Goal: Task Accomplishment & Management: Use online tool/utility

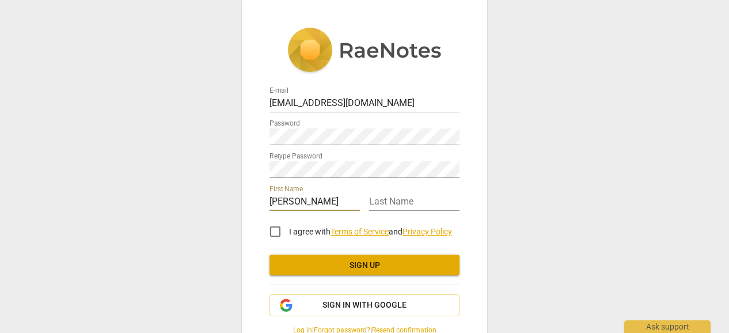
type input "[PERSON_NAME]"
type input "Thomas"
click at [275, 233] on input "I agree with Terms of Service and Privacy Policy" at bounding box center [275, 232] width 28 height 28
checkbox input "true"
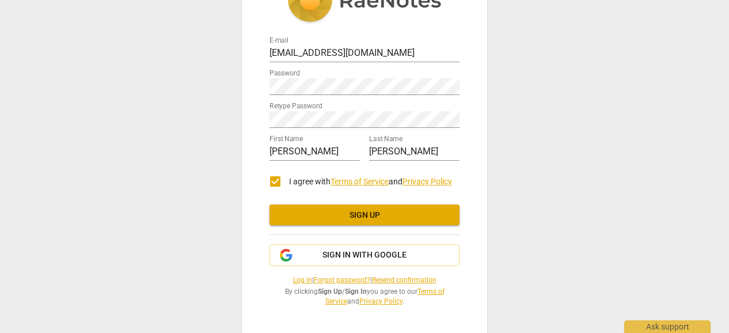
click at [361, 210] on span "Sign up" at bounding box center [365, 216] width 172 height 12
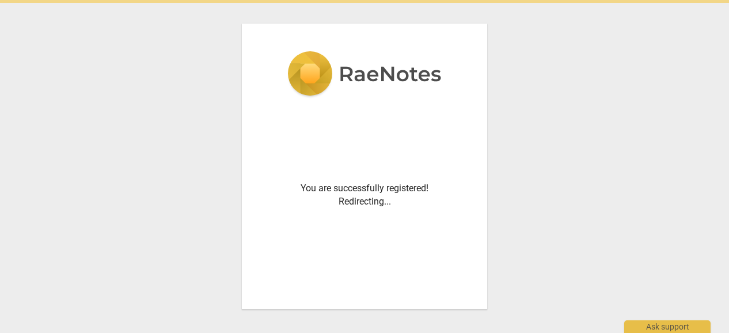
scroll to position [0, 0]
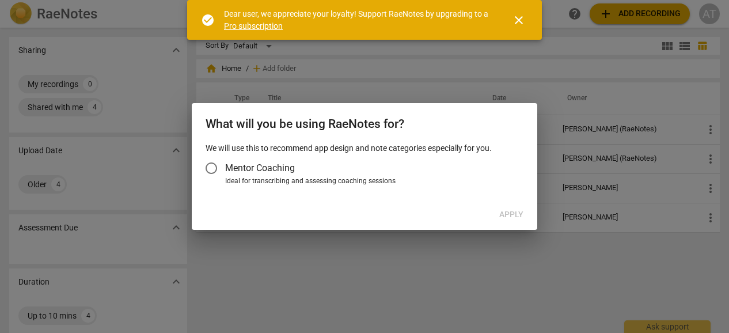
click at [215, 165] on input "Mentor Coaching" at bounding box center [212, 168] width 28 height 28
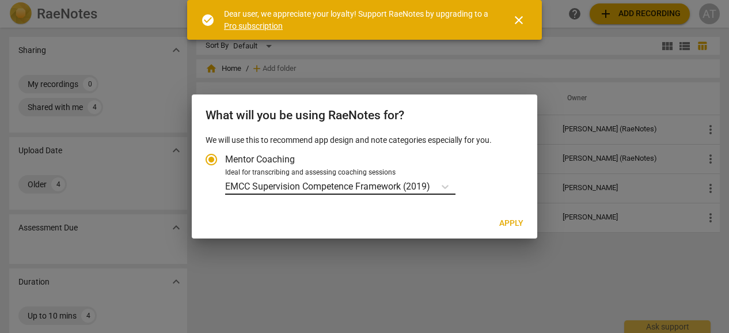
click at [372, 181] on p "EMCC Supervision Competence Framework (2019)" at bounding box center [327, 186] width 205 height 13
click at [0, 0] on input "Ideal for transcribing and assessing coaching sessions EMCC Supervision Compete…" at bounding box center [0, 0] width 0 height 0
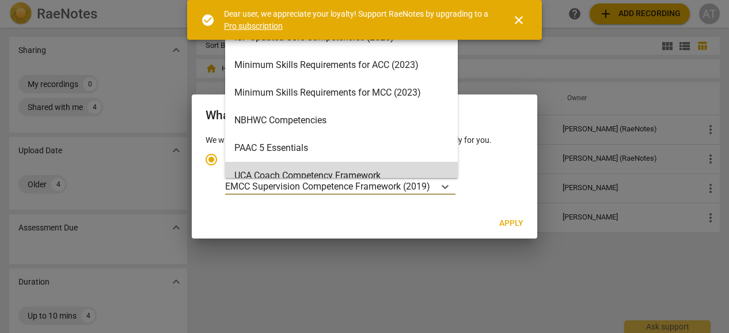
scroll to position [302, 0]
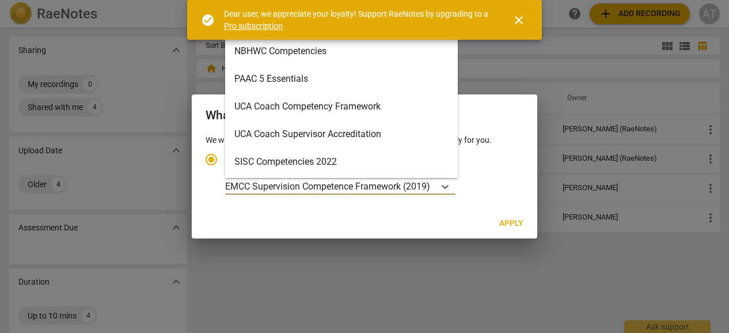
click at [379, 161] on div "SISC Competencies 2022" at bounding box center [341, 162] width 233 height 28
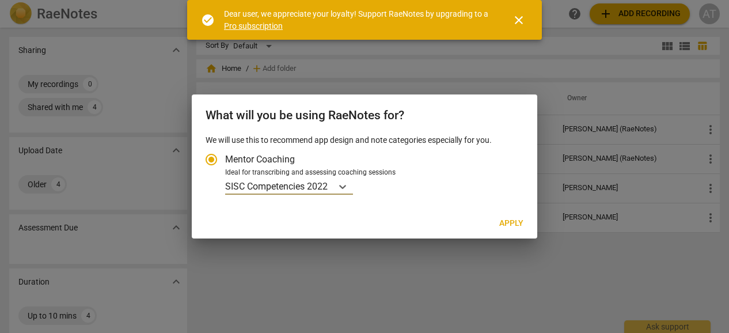
click at [517, 222] on span "Apply" at bounding box center [511, 224] width 24 height 12
radio input "false"
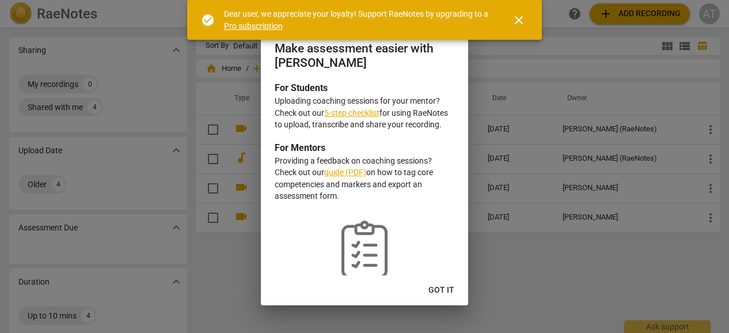
click at [374, 112] on link "5-step checklist" at bounding box center [351, 112] width 55 height 9
click at [522, 22] on span "close" at bounding box center [519, 20] width 14 height 14
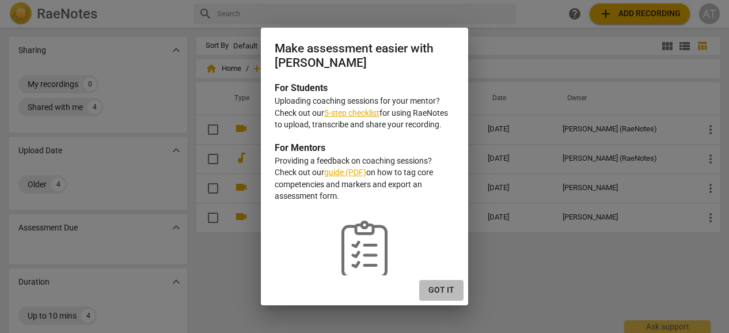
click at [448, 294] on span "Got it" at bounding box center [441, 291] width 26 height 12
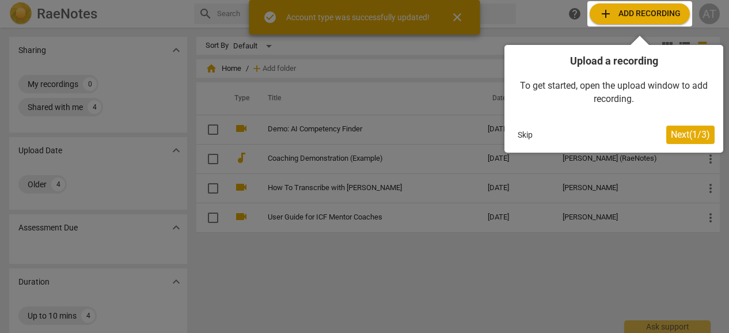
click at [681, 138] on span "Next ( 1 / 3 )" at bounding box center [690, 134] width 39 height 11
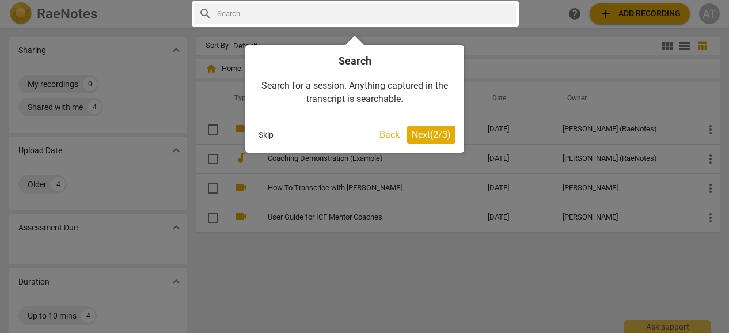
click at [437, 129] on span "Next ( 2 / 3 )" at bounding box center [431, 134] width 39 height 11
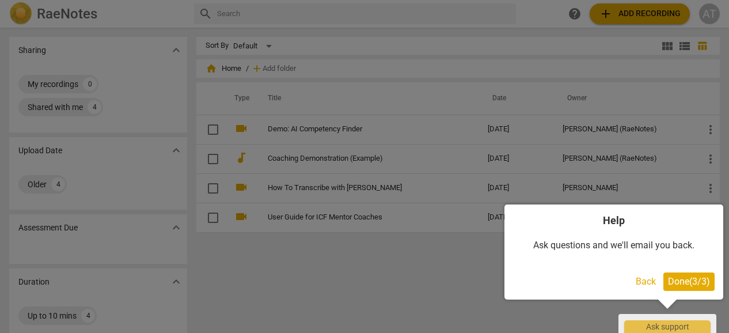
click at [682, 284] on span "Done ( 3 / 3 )" at bounding box center [689, 281] width 42 height 11
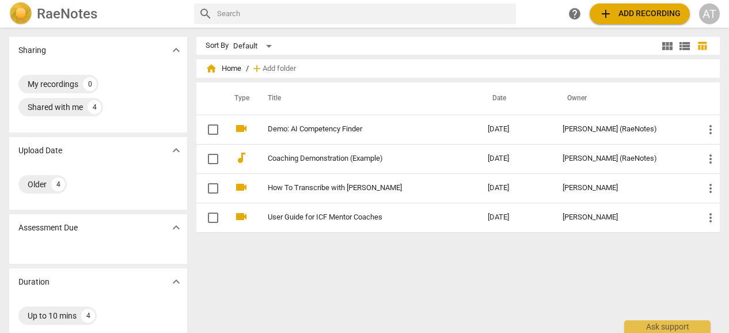
click at [659, 20] on span "add Add recording" at bounding box center [640, 14] width 82 height 14
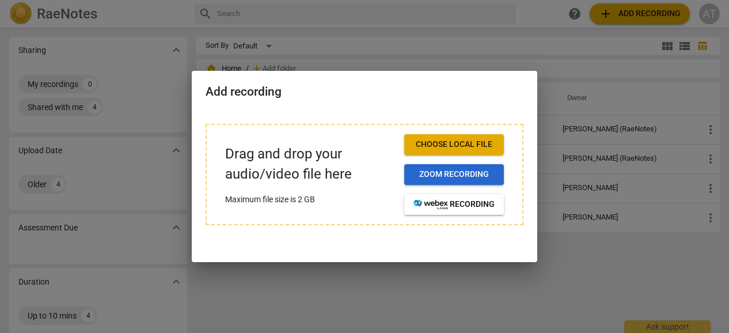
click at [454, 169] on span "Zoom recording" at bounding box center [454, 175] width 81 height 12
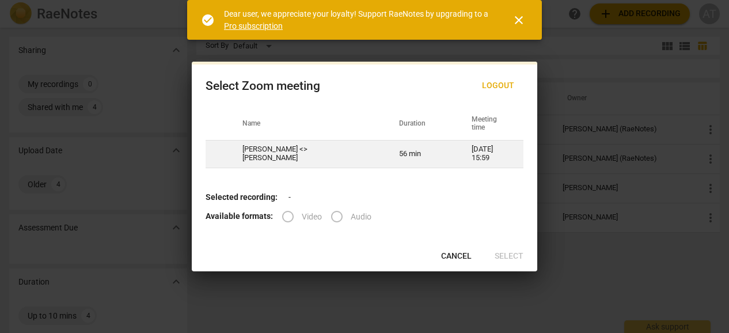
click at [301, 148] on td "[PERSON_NAME] <> [PERSON_NAME]" at bounding box center [307, 154] width 157 height 28
radio input "true"
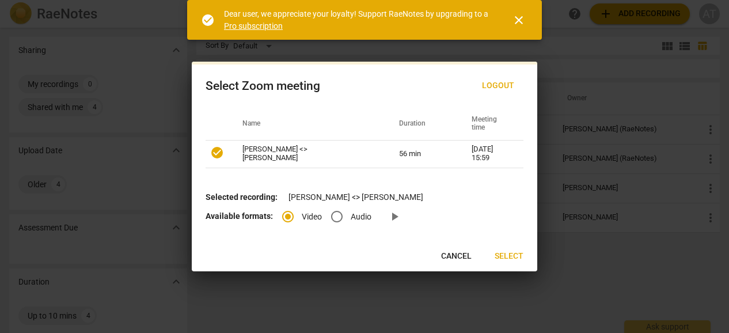
click at [514, 253] on span "Select" at bounding box center [509, 257] width 29 height 12
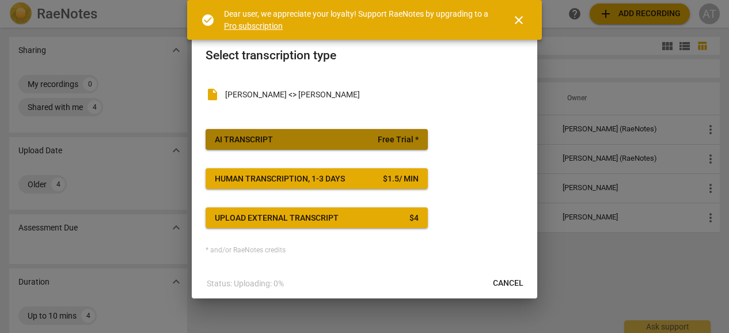
click at [399, 145] on span "Free Trial *" at bounding box center [398, 140] width 41 height 12
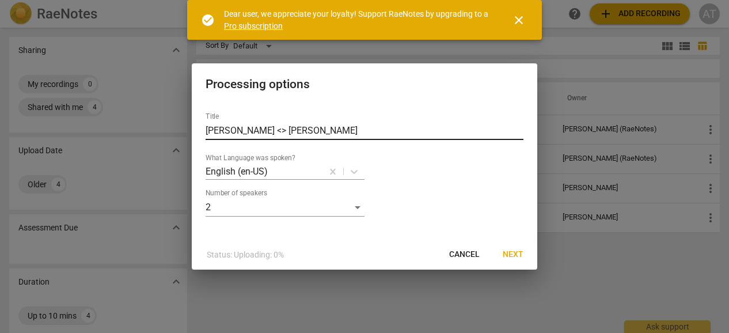
click at [403, 134] on input "[PERSON_NAME] <> [PERSON_NAME]" at bounding box center [365, 131] width 318 height 18
type input "[PERSON_NAME] <> [PERSON_NAME] [DATE]"
click at [518, 256] on span "Next" at bounding box center [513, 255] width 21 height 12
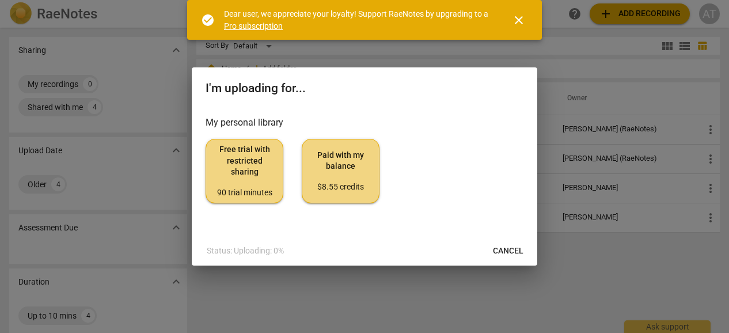
click at [253, 170] on span "Free trial with restricted sharing 90 trial minutes" at bounding box center [244, 171] width 58 height 54
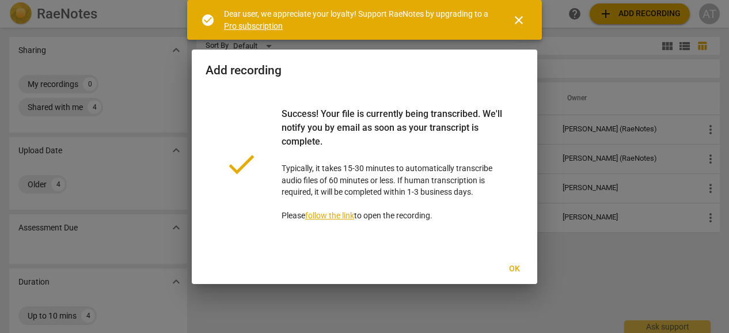
click at [516, 269] on span "Ok" at bounding box center [514, 269] width 18 height 12
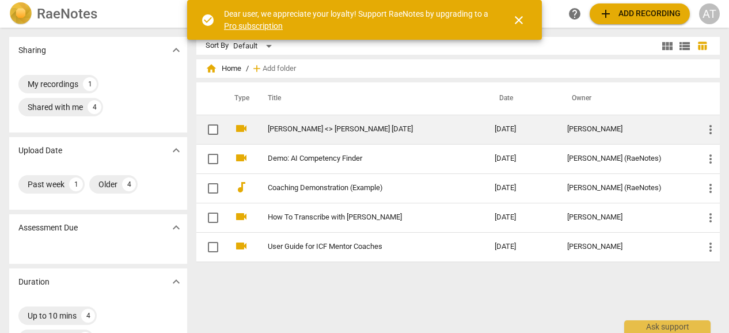
click at [705, 128] on span "more_vert" at bounding box center [711, 130] width 14 height 14
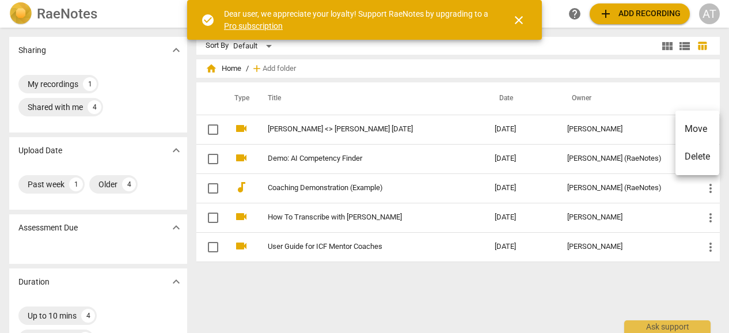
click at [316, 128] on div at bounding box center [364, 166] width 729 height 333
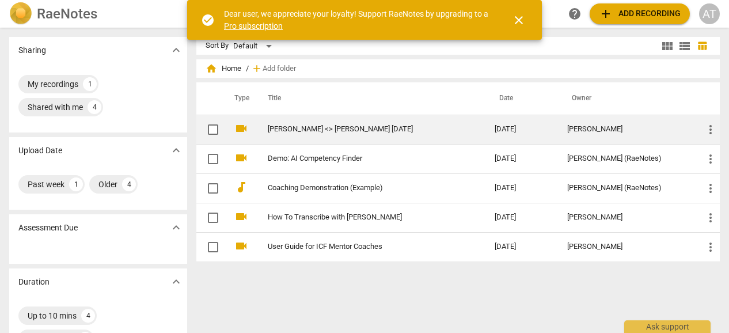
click at [346, 134] on td "[PERSON_NAME] <> [PERSON_NAME] [DATE]" at bounding box center [370, 129] width 232 height 29
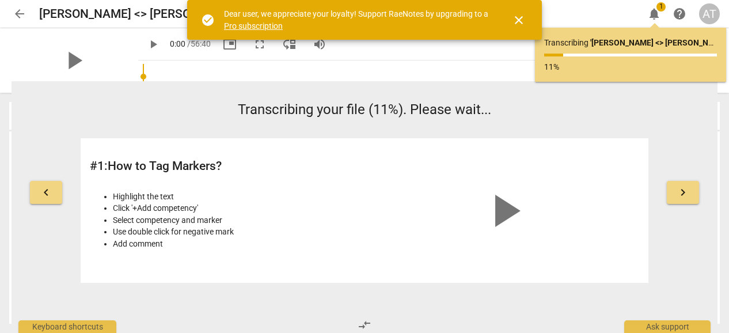
click at [516, 14] on span "close" at bounding box center [519, 20] width 14 height 14
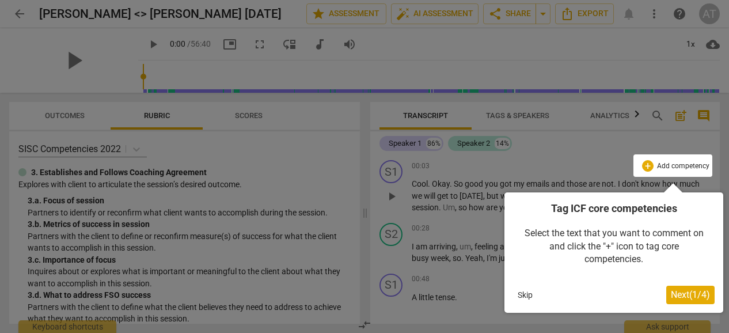
click at [524, 297] on button "Skip" at bounding box center [525, 294] width 24 height 17
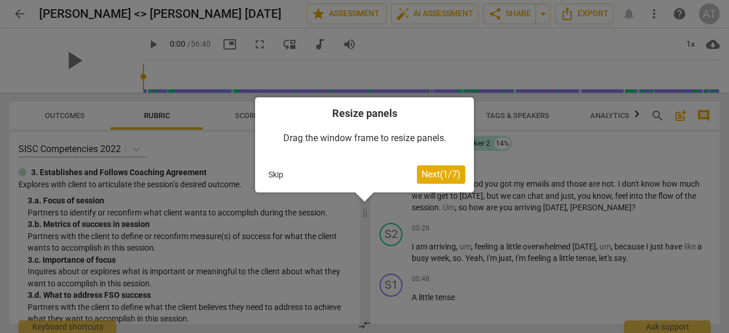
click at [437, 176] on span "Next ( 1 / 7 )" at bounding box center [441, 174] width 39 height 11
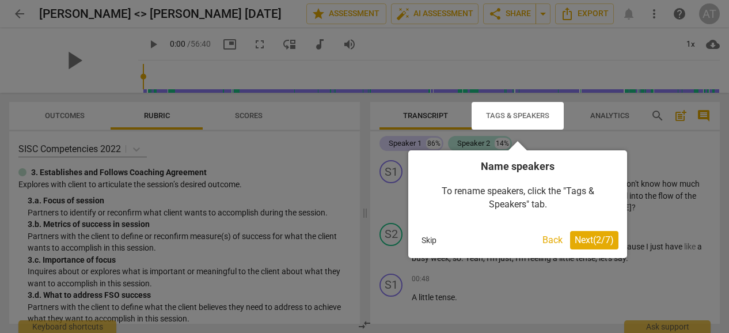
click at [603, 240] on span "Next ( 2 / 7 )" at bounding box center [594, 239] width 39 height 11
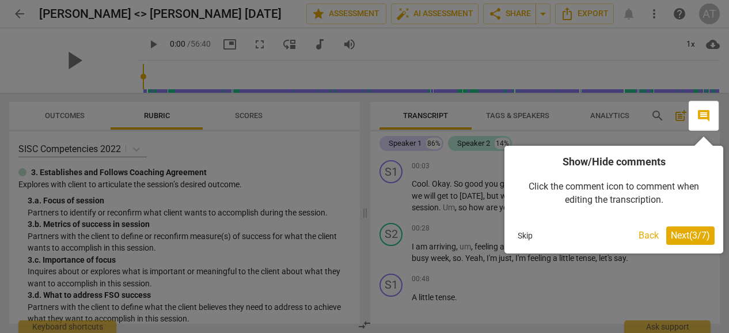
click at [685, 245] on div "Show/Hide comments Click the comment icon to comment when editing the transcrip…" at bounding box center [614, 200] width 219 height 108
click at [685, 240] on span "Next ( 3 / 7 )" at bounding box center [690, 235] width 39 height 11
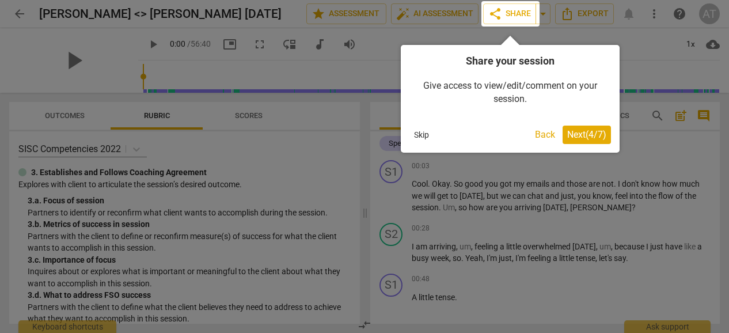
click at [586, 139] on span "Next ( 4 / 7 )" at bounding box center [586, 134] width 39 height 11
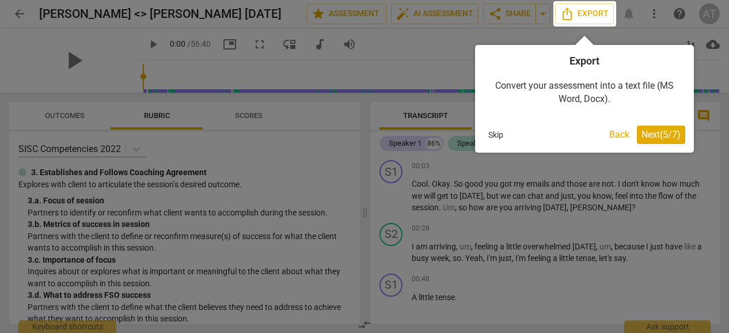
click at [667, 139] on span "Next ( 5 / 7 )" at bounding box center [661, 134] width 39 height 11
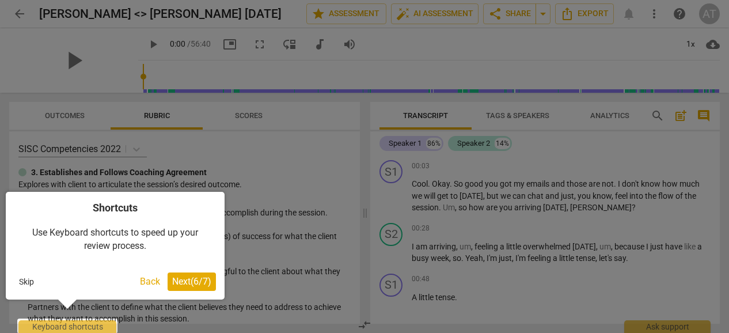
click at [200, 276] on span "Next ( 6 / 7 )" at bounding box center [191, 281] width 39 height 11
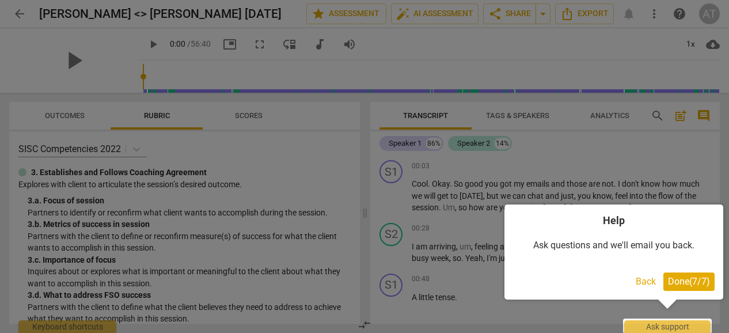
click at [681, 284] on span "Done ( 7 / 7 )" at bounding box center [689, 281] width 42 height 11
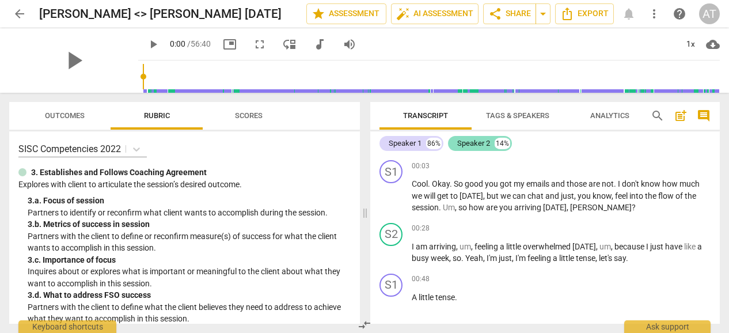
click at [477, 142] on div "Speaker 2" at bounding box center [473, 144] width 33 height 12
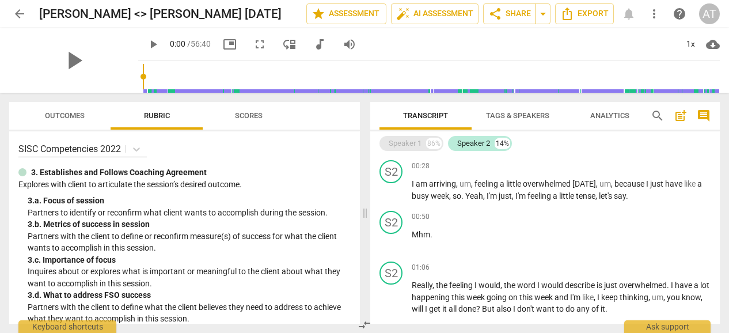
click at [411, 140] on div "Speaker 1" at bounding box center [405, 144] width 33 height 12
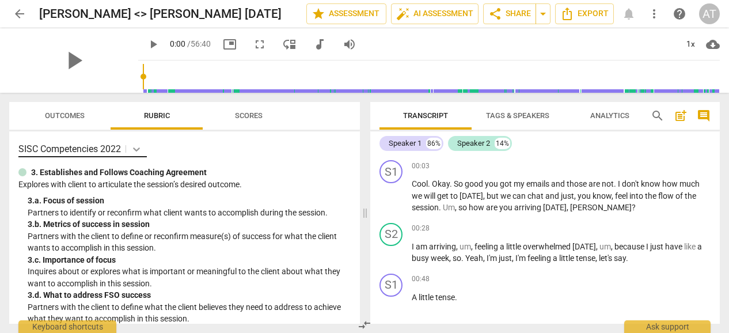
click at [136, 0] on body "arrow_back [PERSON_NAME] <> [PERSON_NAME] [DATE] edit star Assessment auto_fix_…" at bounding box center [364, 0] width 729 height 0
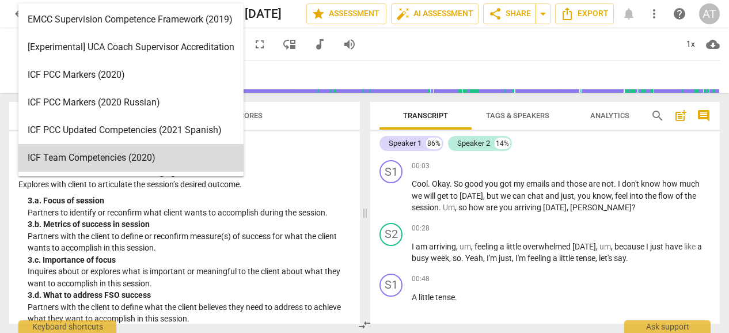
scroll to position [5, 0]
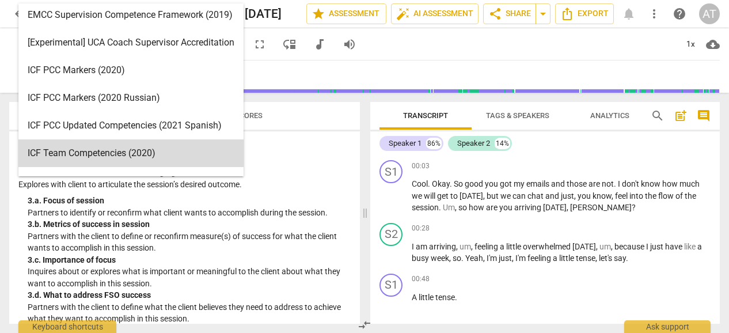
click at [299, 206] on div "3. a. Focus of session" at bounding box center [189, 201] width 323 height 12
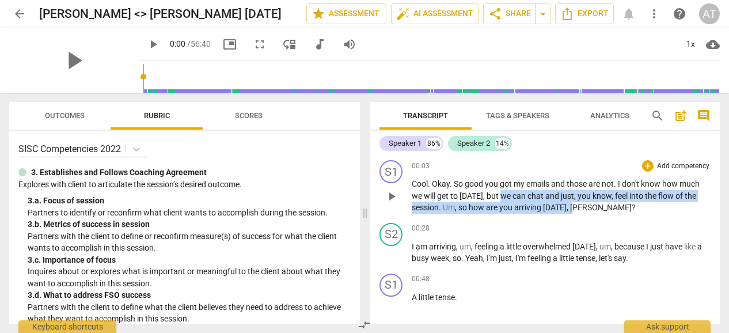
drag, startPoint x: 500, startPoint y: 196, endPoint x: 572, endPoint y: 210, distance: 73.9
click at [572, 210] on p "Cool . Okay . So good you got my emails and those are not . I don't know how mu…" at bounding box center [561, 196] width 299 height 36
click at [594, 188] on div "+" at bounding box center [594, 193] width 12 height 12
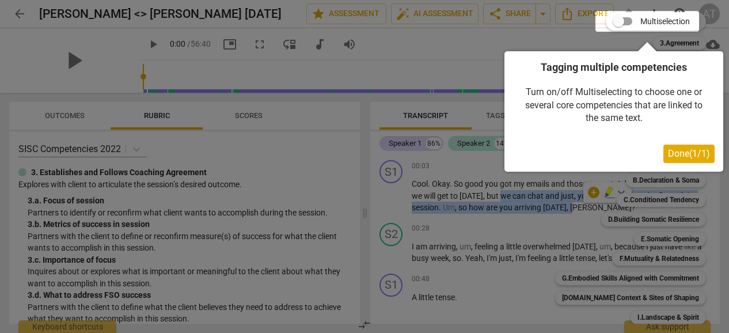
click at [694, 153] on span "Done ( 1 / 1 )" at bounding box center [689, 153] width 42 height 11
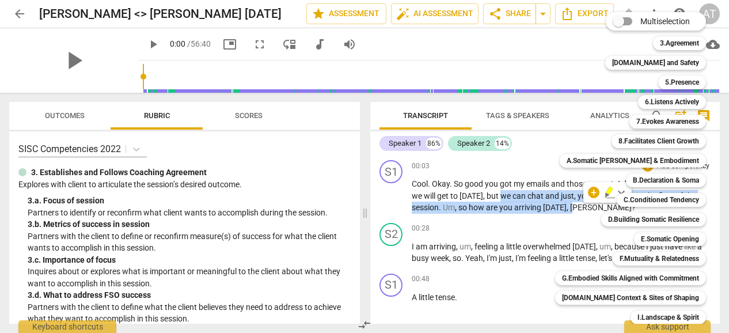
click at [491, 244] on div at bounding box center [364, 166] width 729 height 333
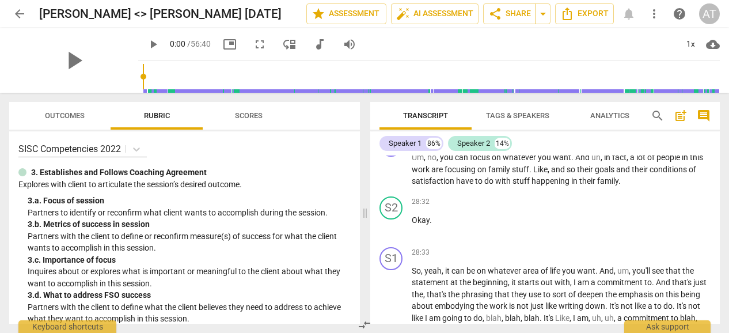
scroll to position [4214, 0]
